Goal: Check status

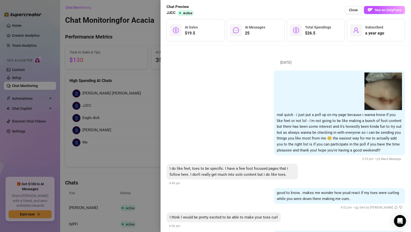
scroll to position [804, 0]
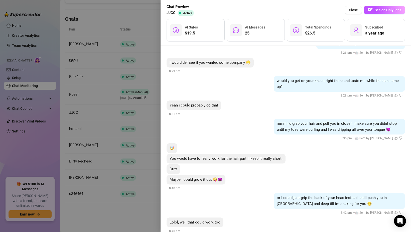
click at [112, 67] on div at bounding box center [205, 116] width 411 height 232
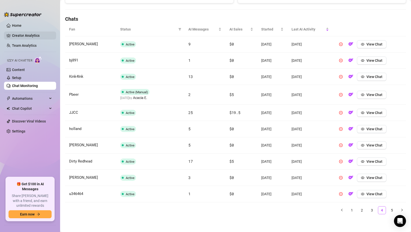
click at [34, 36] on link "Creator Analytics" at bounding box center [32, 36] width 40 height 8
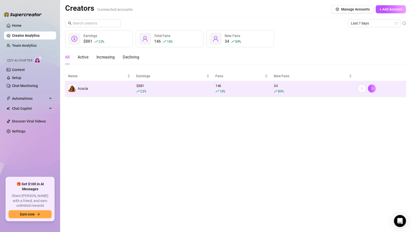
click at [192, 89] on div "23 %" at bounding box center [172, 92] width 73 height 6
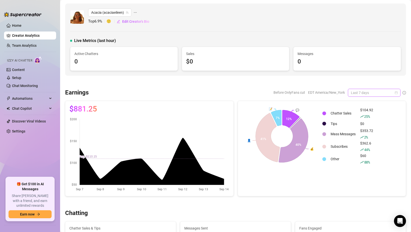
click at [359, 93] on span "Last 7 days" at bounding box center [374, 93] width 47 height 8
click at [355, 117] on div "Last 30 days" at bounding box center [374, 119] width 45 height 6
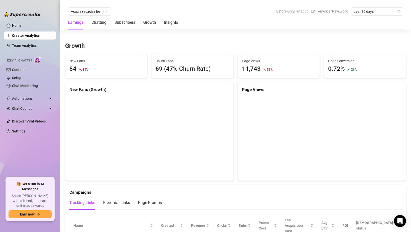
scroll to position [425, 0]
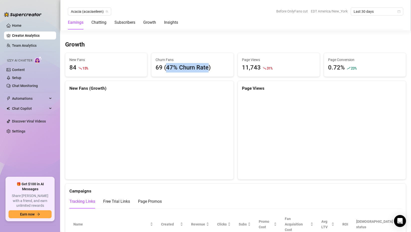
drag, startPoint x: 166, startPoint y: 68, endPoint x: 209, endPoint y: 67, distance: 42.8
click at [209, 67] on div "69 (47% Churn Rate)" at bounding box center [193, 68] width 74 height 10
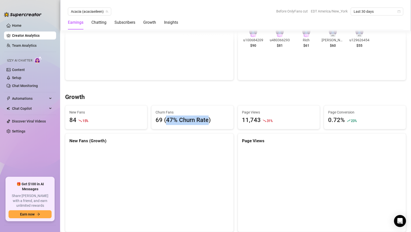
scroll to position [372, 0]
click at [207, 119] on div "69 (47% Churn Rate)" at bounding box center [193, 121] width 74 height 10
click at [173, 121] on div "69 (47% Churn Rate)" at bounding box center [193, 121] width 74 height 10
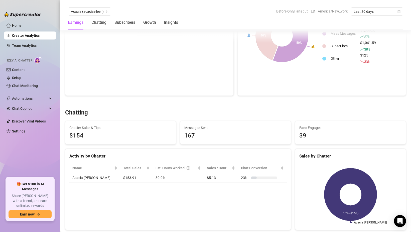
scroll to position [103, 0]
